Goal: Information Seeking & Learning: Learn about a topic

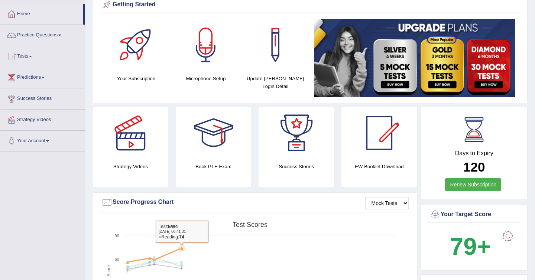
scroll to position [26, 0]
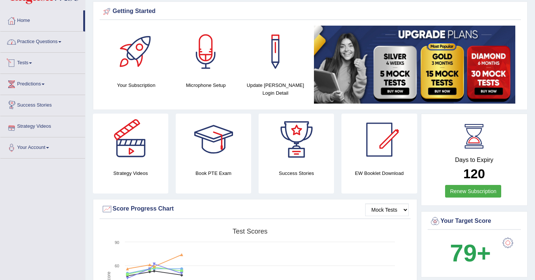
click at [35, 45] on link "Practice Questions" at bounding box center [42, 41] width 85 height 19
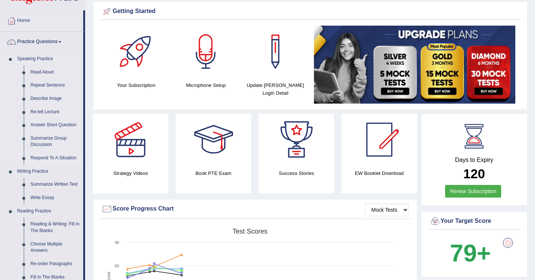
click at [59, 160] on link "Respond To A Situation" at bounding box center [55, 158] width 56 height 13
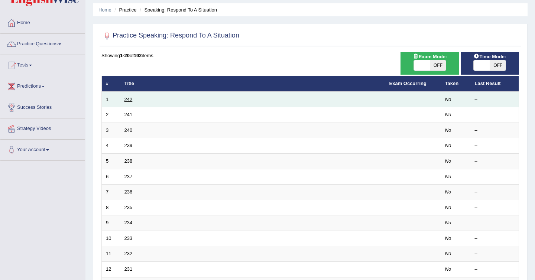
click at [126, 99] on link "242" at bounding box center [128, 100] width 8 height 6
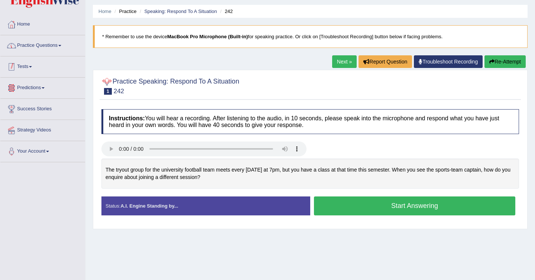
scroll to position [13, 0]
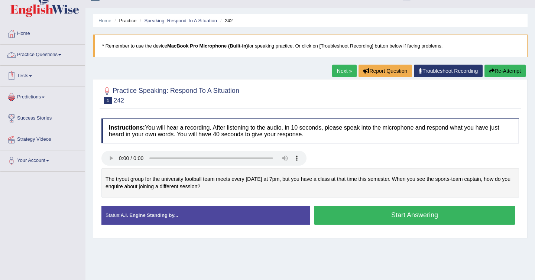
click at [52, 52] on link "Practice Questions" at bounding box center [42, 54] width 85 height 19
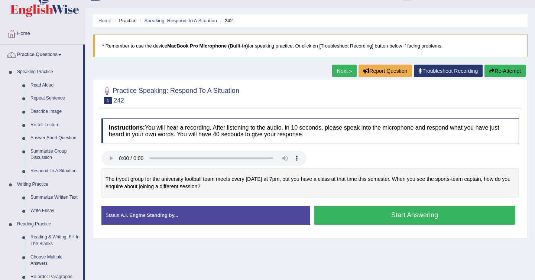
click at [199, 97] on h2 "Practice Speaking: Respond To A Situation 1 242" at bounding box center [170, 94] width 138 height 19
click at [341, 71] on link "Next »" at bounding box center [344, 71] width 25 height 13
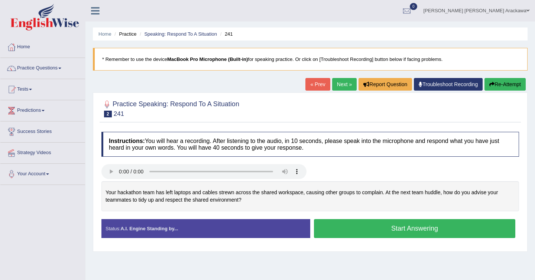
click at [333, 90] on link "Next »" at bounding box center [344, 84] width 25 height 13
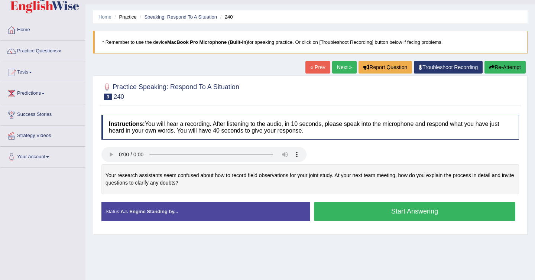
scroll to position [24, 0]
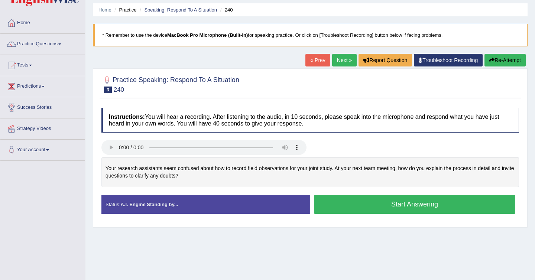
click at [348, 208] on button "Start Answering" at bounding box center [414, 204] width 201 height 19
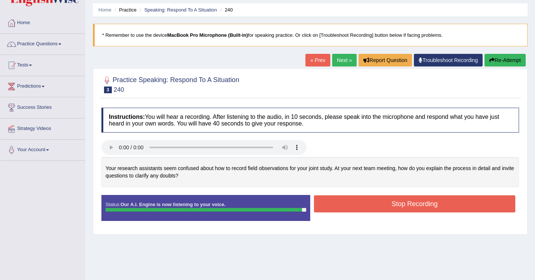
click at [348, 208] on button "Stop Recording" at bounding box center [414, 203] width 201 height 17
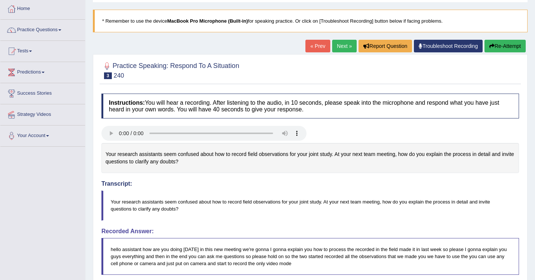
scroll to position [29, 0]
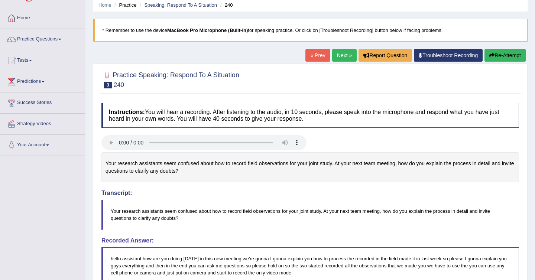
click at [335, 58] on link "Next »" at bounding box center [344, 55] width 25 height 13
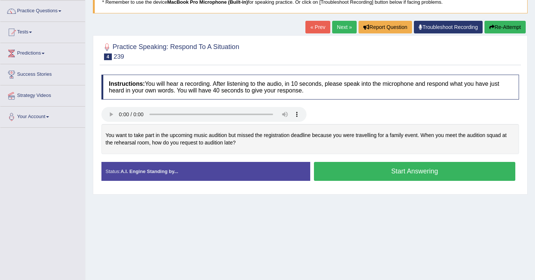
scroll to position [60, 0]
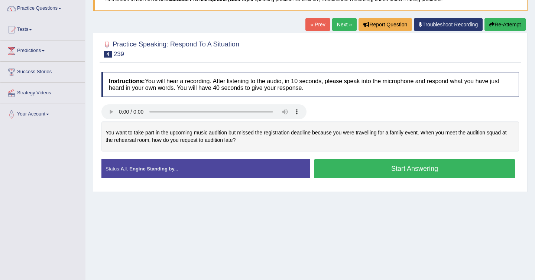
click at [364, 169] on button "Start Answering" at bounding box center [414, 168] width 201 height 19
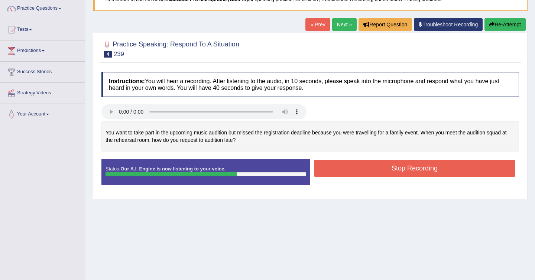
click at [365, 170] on button "Stop Recording" at bounding box center [414, 168] width 201 height 17
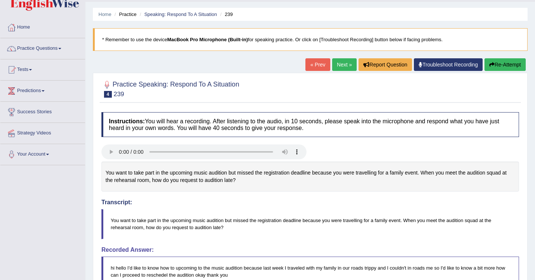
scroll to position [18, 0]
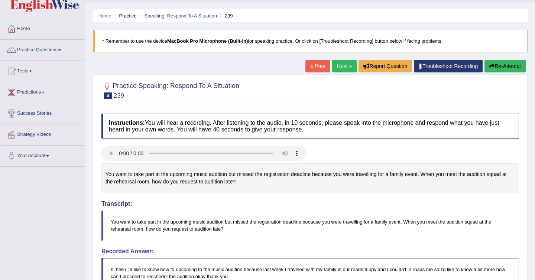
click at [337, 69] on link "Next »" at bounding box center [344, 66] width 25 height 13
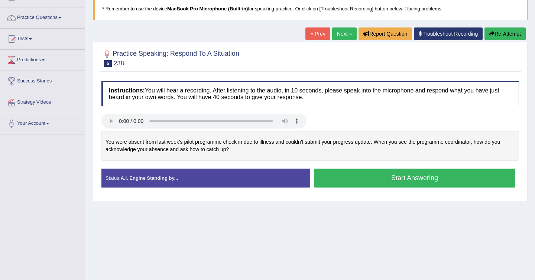
scroll to position [51, 0]
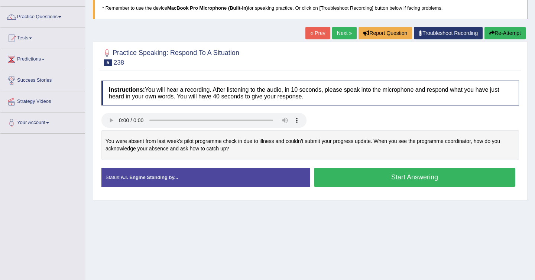
click at [337, 38] on link "Next »" at bounding box center [344, 33] width 25 height 13
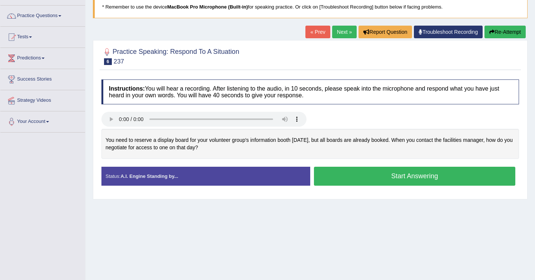
scroll to position [53, 0]
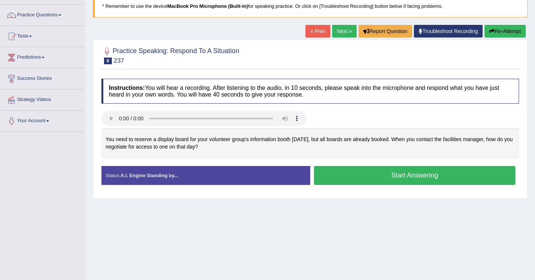
click at [374, 172] on button "Start Answering" at bounding box center [414, 175] width 201 height 19
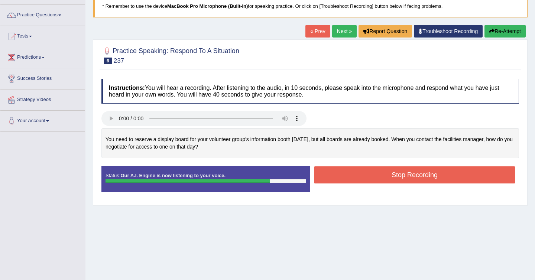
click at [374, 172] on button "Stop Recording" at bounding box center [414, 174] width 201 height 17
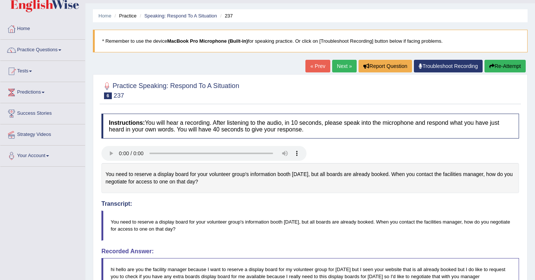
scroll to position [17, 0]
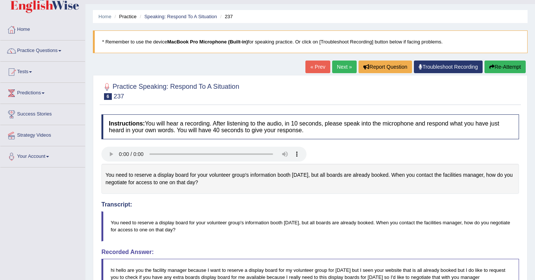
click at [338, 70] on link "Next »" at bounding box center [344, 67] width 25 height 13
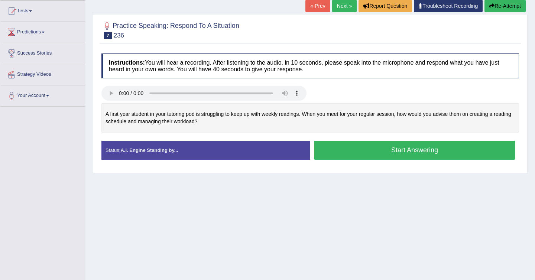
scroll to position [84, 0]
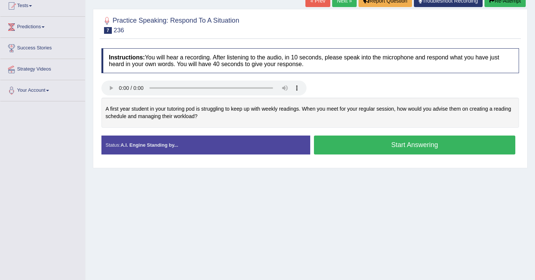
drag, startPoint x: 219, startPoint y: 117, endPoint x: 111, endPoint y: 110, distance: 108.7
click at [111, 110] on div "A first year student in your tutoring pod is struggling to keep up with weekly …" at bounding box center [310, 113] width 418 height 30
drag, startPoint x: 104, startPoint y: 109, endPoint x: 170, endPoint y: 114, distance: 65.9
click at [172, 116] on div "A first year student in your tutoring pod is struggling to keep up with weekly …" at bounding box center [310, 113] width 418 height 30
click at [170, 114] on div "A first year student in your tutoring pod is struggling to keep up with weekly …" at bounding box center [310, 113] width 418 height 30
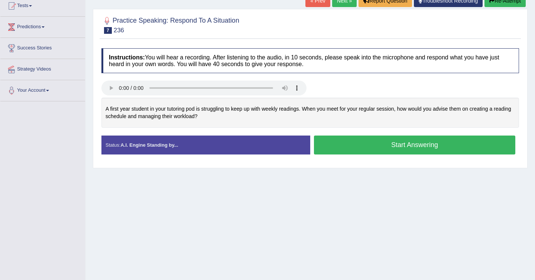
click at [361, 149] on button "Start Answering" at bounding box center [414, 145] width 201 height 19
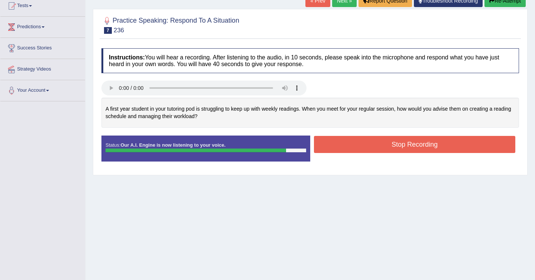
click at [364, 146] on button "Stop Recording" at bounding box center [414, 144] width 201 height 17
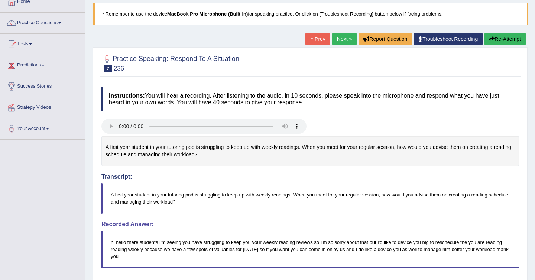
scroll to position [45, 0]
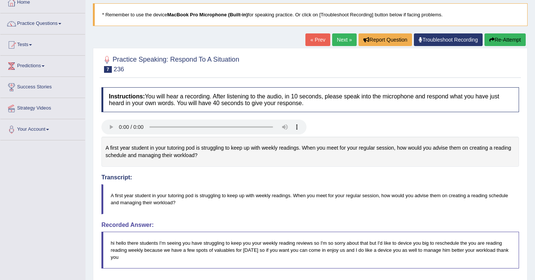
click at [344, 38] on link "Next »" at bounding box center [344, 39] width 25 height 13
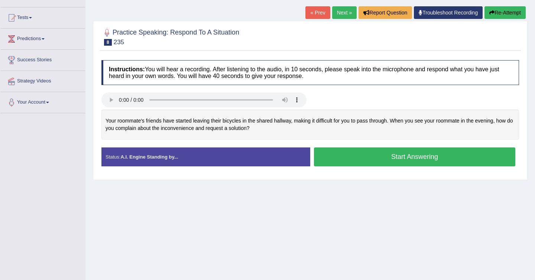
scroll to position [75, 0]
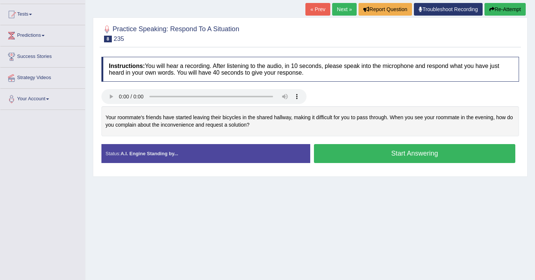
click at [396, 154] on button "Start Answering" at bounding box center [414, 153] width 201 height 19
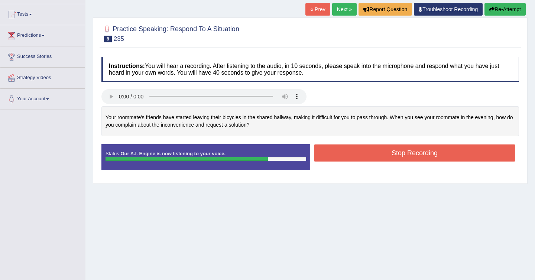
click at [396, 154] on button "Stop Recording" at bounding box center [414, 153] width 201 height 17
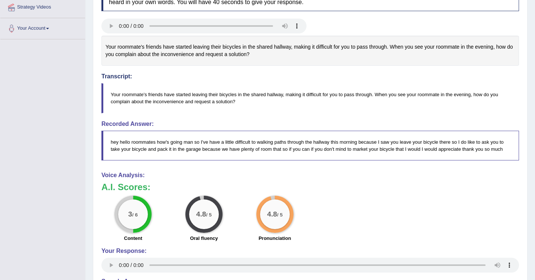
scroll to position [144, 0]
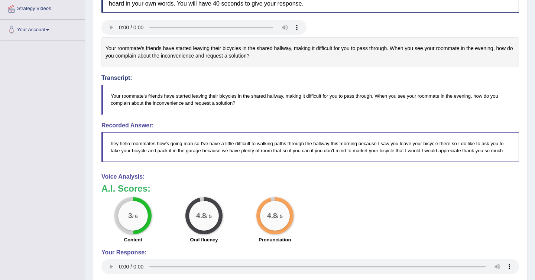
drag, startPoint x: 260, startPoint y: 55, endPoint x: 122, endPoint y: 56, distance: 138.2
click at [121, 56] on div "Your roommate's friends have started leaving their bicycles in the shared hallw…" at bounding box center [310, 52] width 418 height 30
drag, startPoint x: 238, startPoint y: 103, endPoint x: 116, endPoint y: 101, distance: 121.5
click at [116, 101] on blockquote "Your roommate's friends have started leaving their bicycles in the shared hallw…" at bounding box center [310, 100] width 418 height 30
drag, startPoint x: 110, startPoint y: 95, endPoint x: 231, endPoint y: 102, distance: 120.9
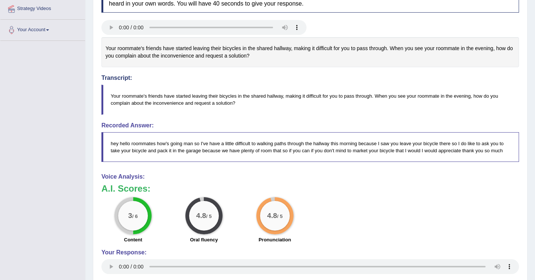
click at [231, 102] on blockquote "Your roommate's friends have started leaving their bicycles in the shared hallw…" at bounding box center [310, 100] width 418 height 30
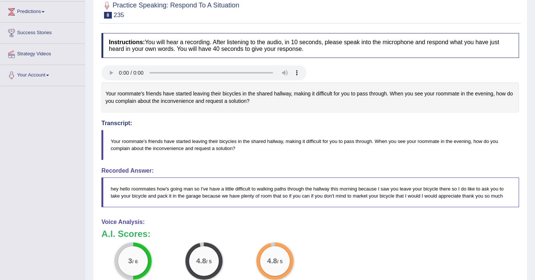
scroll to position [79, 0]
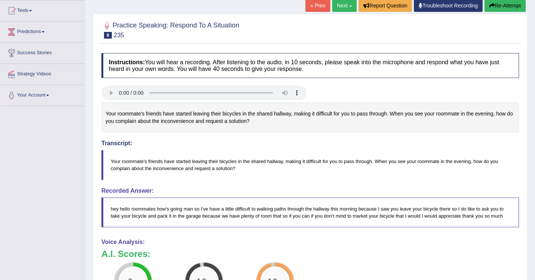
click at [514, 4] on button "Re-Attempt" at bounding box center [504, 5] width 41 height 13
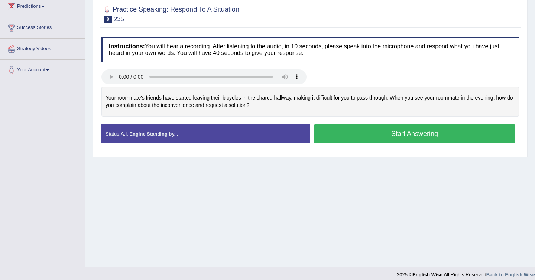
click at [406, 134] on button "Start Answering" at bounding box center [414, 133] width 201 height 19
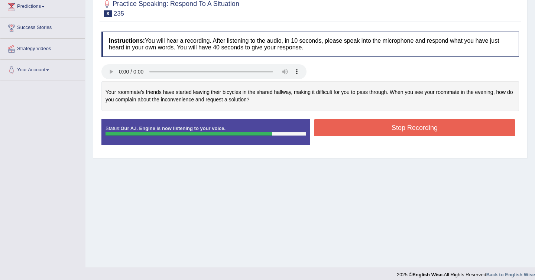
click at [404, 133] on button "Stop Recording" at bounding box center [414, 127] width 201 height 17
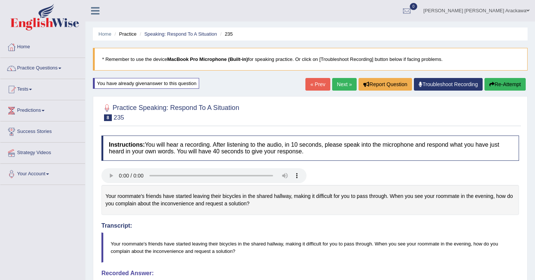
click at [341, 93] on div "« Prev Next » Report Question Troubleshoot Recording Re-Attempt" at bounding box center [416, 85] width 222 height 14
click at [339, 87] on link "Next »" at bounding box center [344, 84] width 25 height 13
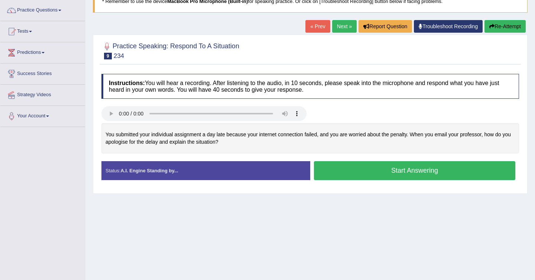
scroll to position [62, 0]
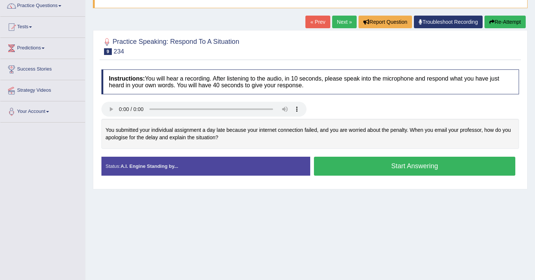
click at [353, 167] on button "Start Answering" at bounding box center [414, 166] width 201 height 19
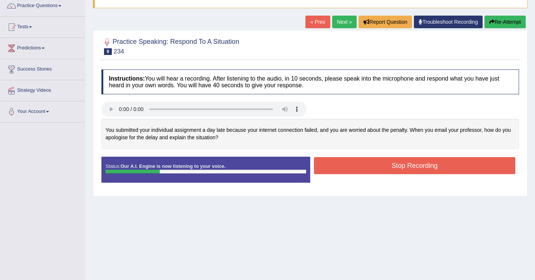
click at [353, 167] on button "Stop Recording" at bounding box center [414, 165] width 201 height 17
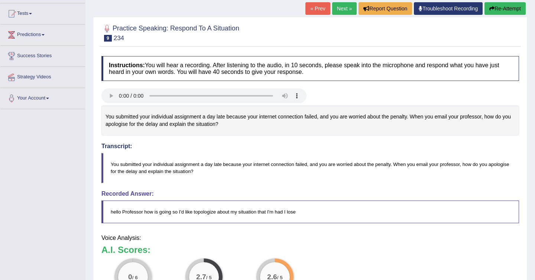
scroll to position [78, 0]
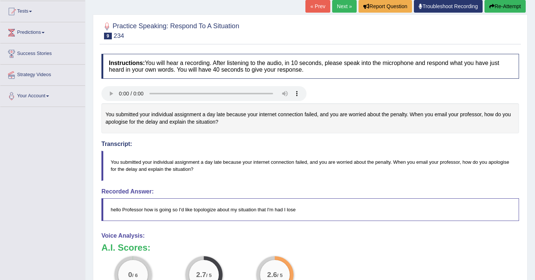
click at [494, 7] on button "Re-Attempt" at bounding box center [504, 6] width 41 height 13
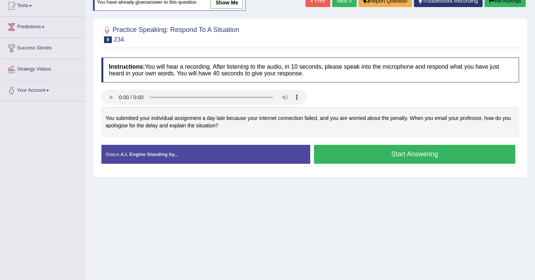
click at [388, 153] on button "Start Answering" at bounding box center [414, 154] width 201 height 19
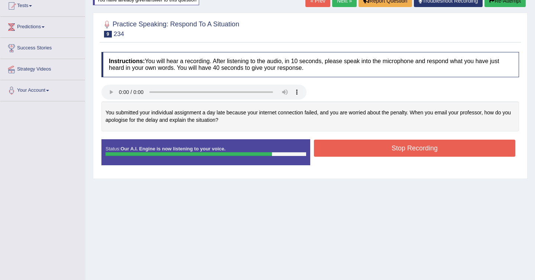
click at [388, 153] on button "Stop Recording" at bounding box center [414, 148] width 201 height 17
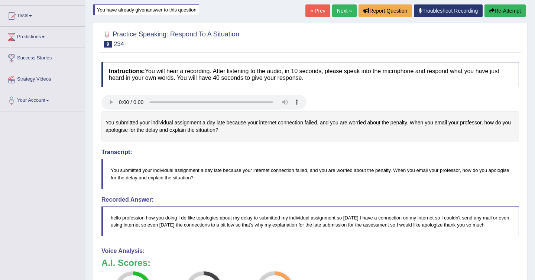
scroll to position [73, 0]
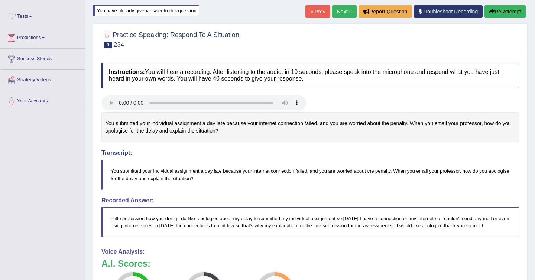
click at [335, 14] on link "Next »" at bounding box center [344, 11] width 25 height 13
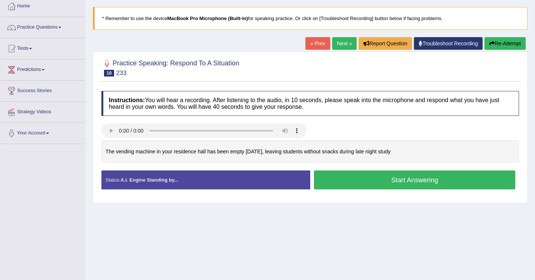
scroll to position [42, 0]
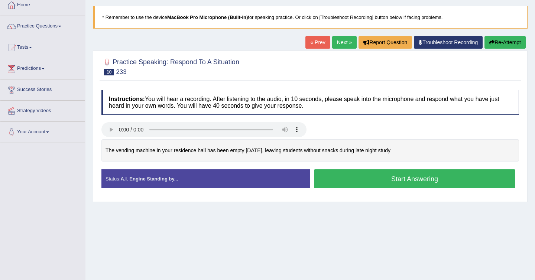
click at [335, 48] on link "Next »" at bounding box center [344, 42] width 25 height 13
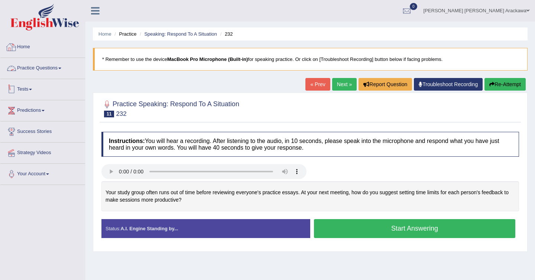
click at [52, 71] on link "Practice Questions" at bounding box center [42, 67] width 85 height 19
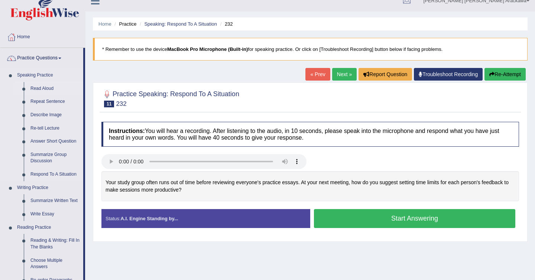
scroll to position [4, 0]
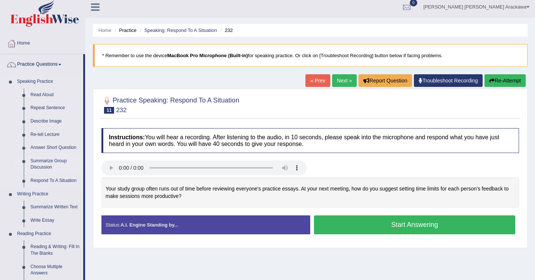
click at [58, 162] on link "Summarize Group Discussion" at bounding box center [55, 165] width 56 height 20
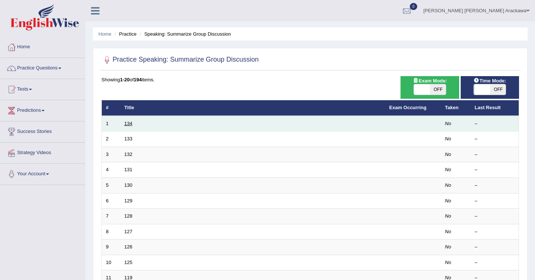
click at [129, 125] on link "134" at bounding box center [128, 124] width 8 height 6
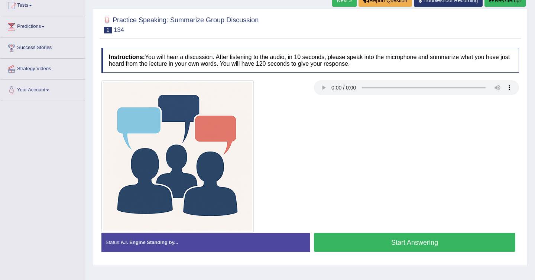
scroll to position [88, 0]
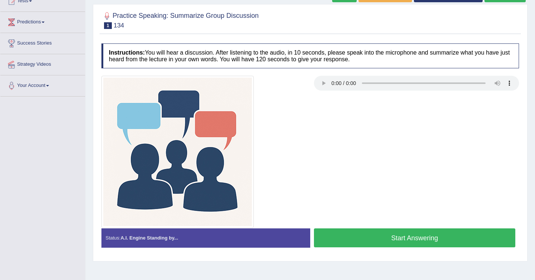
click at [405, 239] on button "Start Answering" at bounding box center [414, 237] width 201 height 19
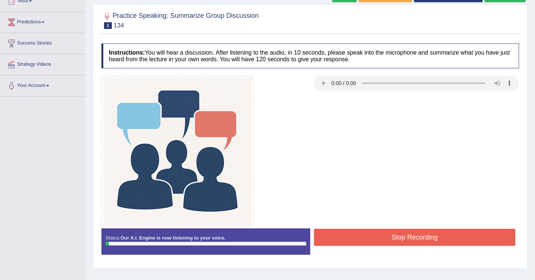
click at [405, 239] on button "Stop Recording" at bounding box center [414, 237] width 201 height 17
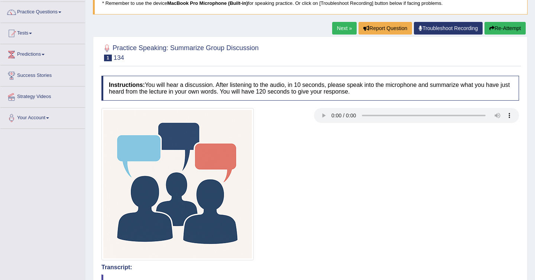
scroll to position [57, 0]
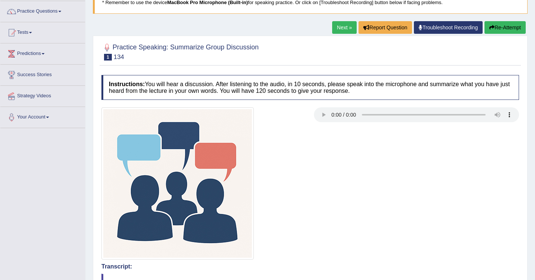
click at [335, 34] on div "Next » Report Question Troubleshoot Recording Re-Attempt" at bounding box center [429, 28] width 195 height 14
click at [334, 23] on link "Next »" at bounding box center [344, 27] width 25 height 13
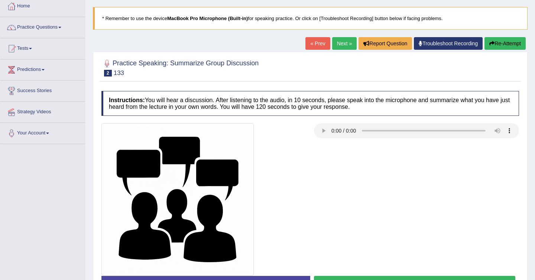
scroll to position [110, 0]
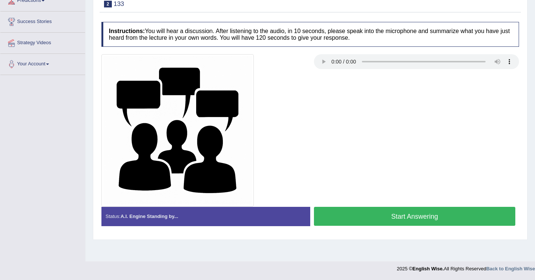
click at [435, 215] on button "Start Answering" at bounding box center [414, 216] width 201 height 19
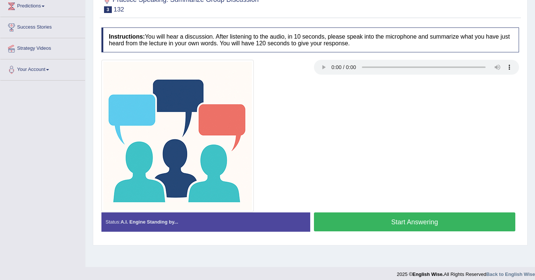
scroll to position [108, 0]
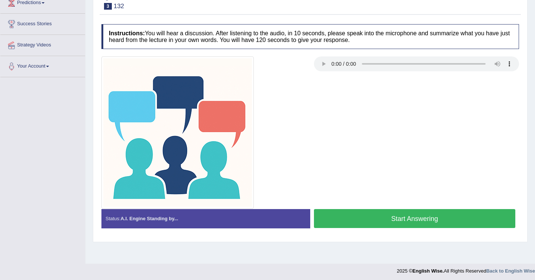
click at [402, 214] on button "Start Answering" at bounding box center [414, 218] width 201 height 19
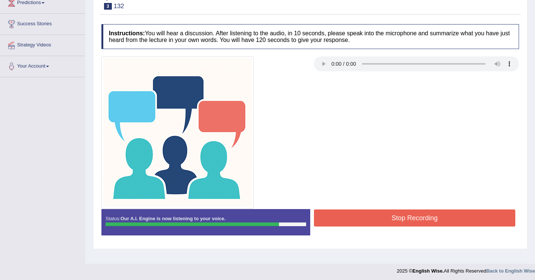
click at [414, 218] on button "Stop Recording" at bounding box center [414, 218] width 201 height 17
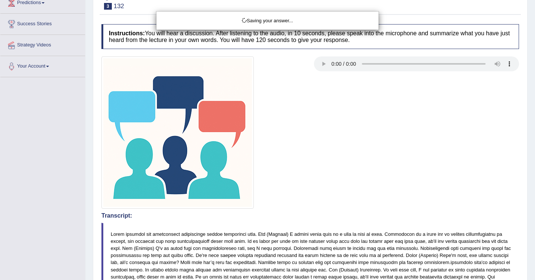
click at [308, 207] on div "Saving your answer..." at bounding box center [267, 140] width 535 height 280
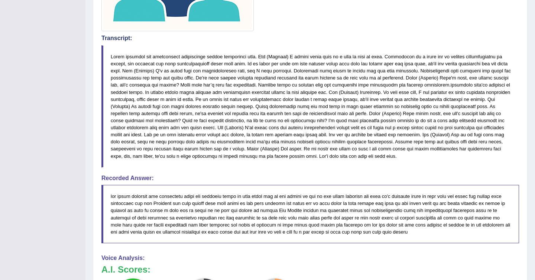
scroll to position [285, 0]
drag, startPoint x: 478, startPoint y: 106, endPoint x: 487, endPoint y: 136, distance: 30.7
click at [487, 136] on blockquote at bounding box center [310, 107] width 418 height 122
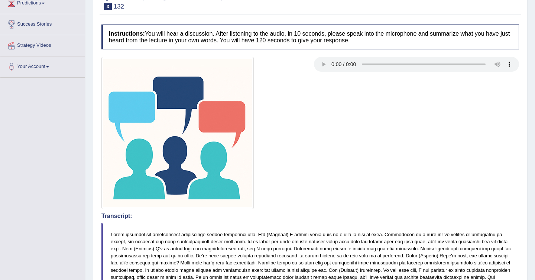
scroll to position [7, 0]
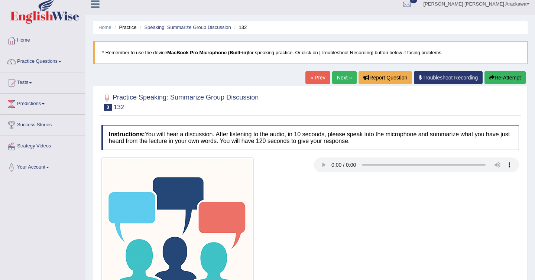
click at [338, 72] on link "Next »" at bounding box center [344, 77] width 25 height 13
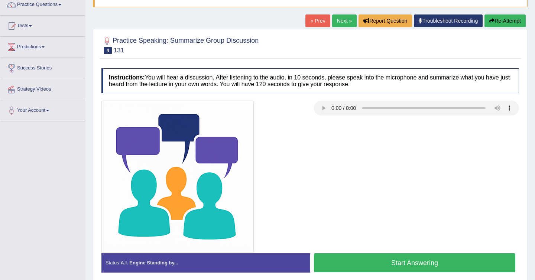
scroll to position [63, 0]
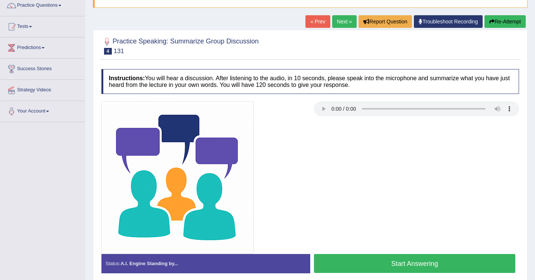
click at [374, 262] on button "Start Answering" at bounding box center [414, 263] width 201 height 19
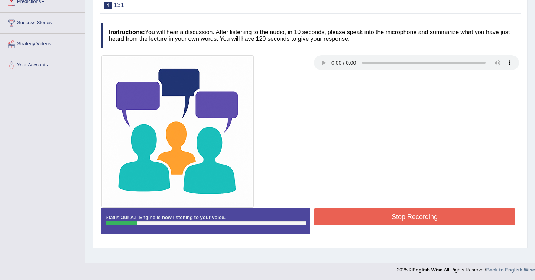
scroll to position [108, 0]
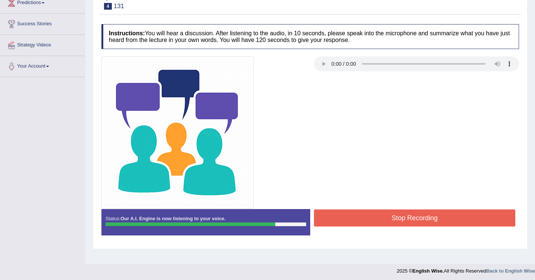
click at [371, 215] on button "Stop Recording" at bounding box center [414, 218] width 201 height 17
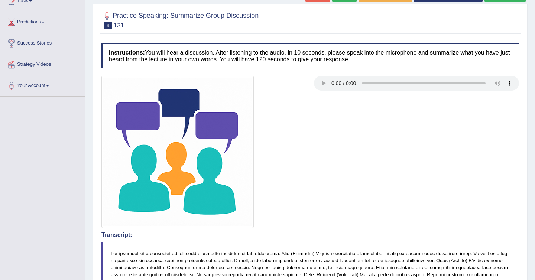
scroll to position [0, 0]
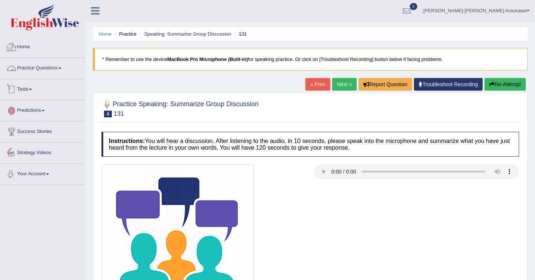
click at [18, 46] on link "Home" at bounding box center [42, 46] width 85 height 19
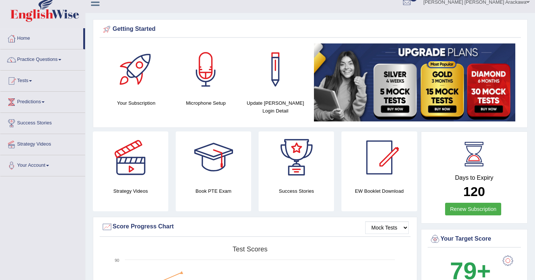
scroll to position [19, 0]
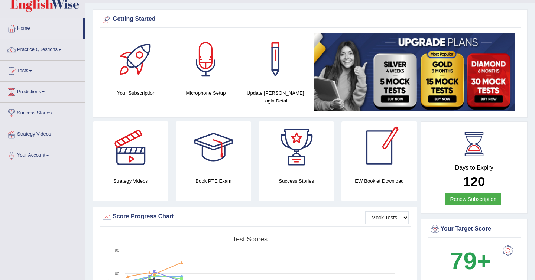
click at [387, 148] on div at bounding box center [379, 147] width 52 height 52
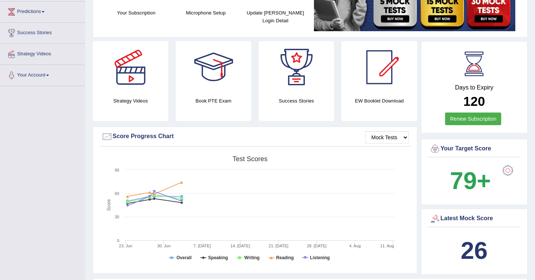
scroll to position [0, 0]
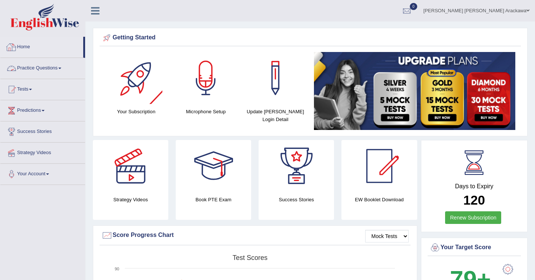
click at [61, 69] on span at bounding box center [59, 68] width 3 height 1
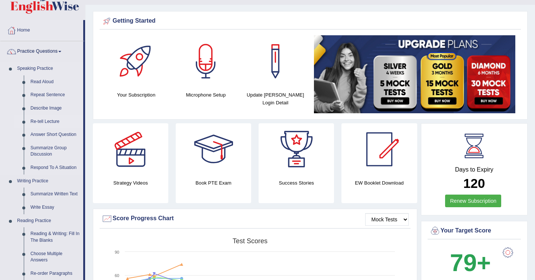
scroll to position [16, 0]
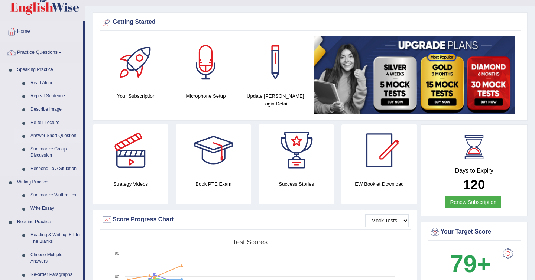
click at [55, 137] on link "Answer Short Question" at bounding box center [55, 135] width 56 height 13
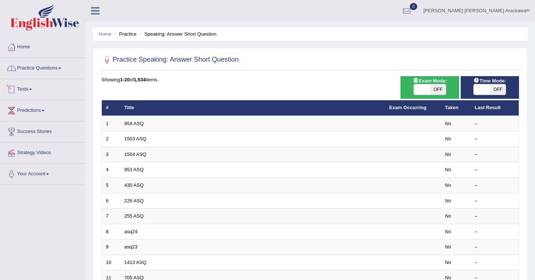
click at [44, 68] on link "Practice Questions" at bounding box center [42, 67] width 85 height 19
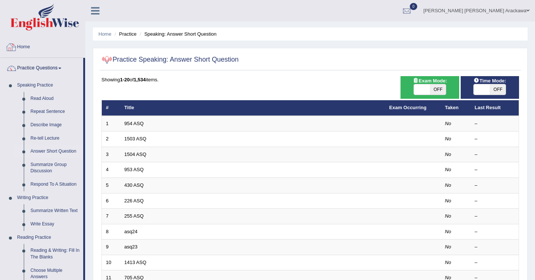
click at [23, 49] on link "Home" at bounding box center [42, 46] width 85 height 19
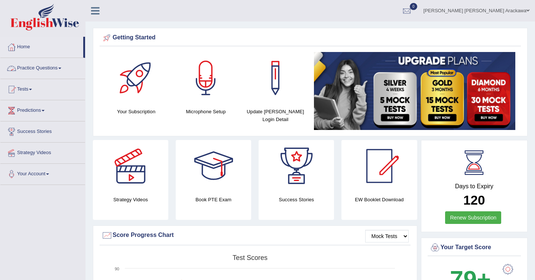
click at [66, 68] on link "Practice Questions" at bounding box center [42, 67] width 85 height 19
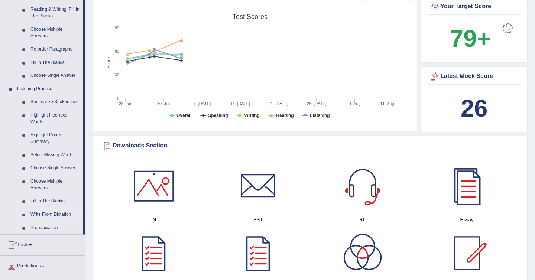
scroll to position [237, 0]
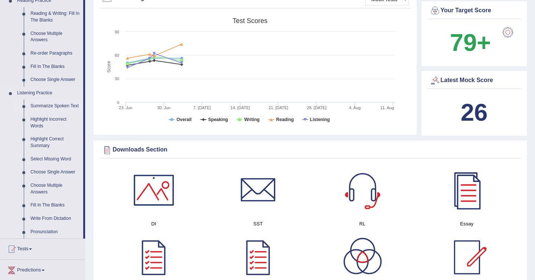
click at [53, 105] on link "Summarize Spoken Text" at bounding box center [55, 106] width 56 height 13
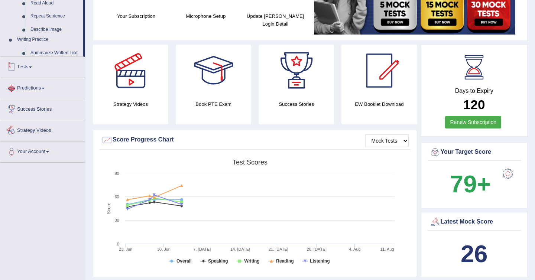
scroll to position [171, 0]
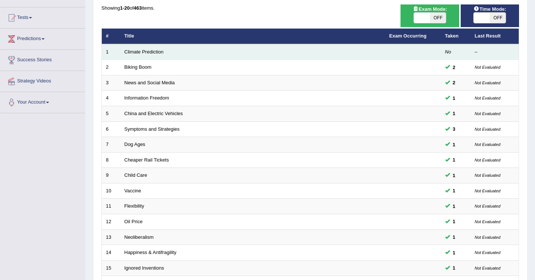
scroll to position [212, 0]
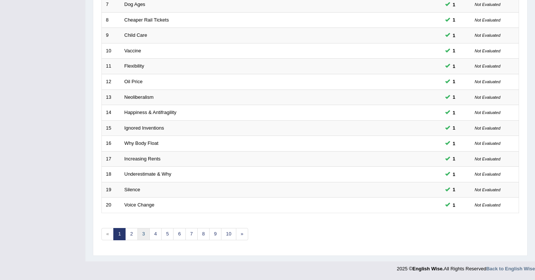
click at [144, 233] on link "3" at bounding box center [143, 234] width 12 height 12
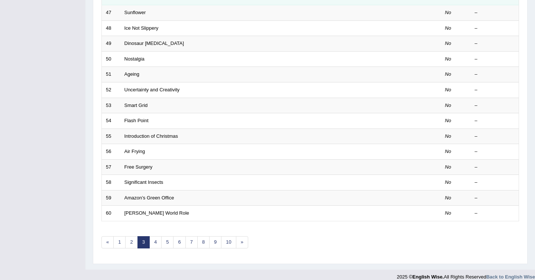
scroll to position [195, 0]
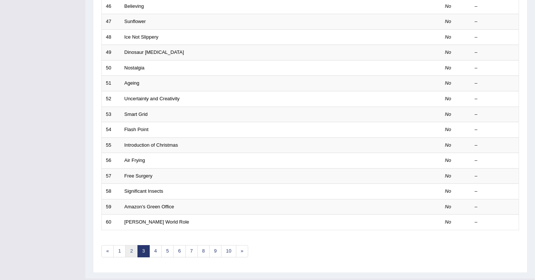
click at [133, 254] on link "2" at bounding box center [131, 251] width 12 height 12
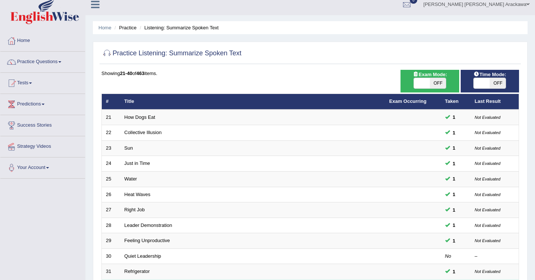
scroll to position [9, 0]
